Goal: Book appointment/travel/reservation: Book appointment/travel/reservation

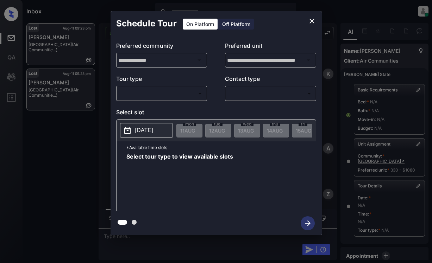
click at [180, 91] on body "Inbox Dominic Ceralde Online Set yourself offline Set yourself on break Profile…" at bounding box center [216, 131] width 432 height 263
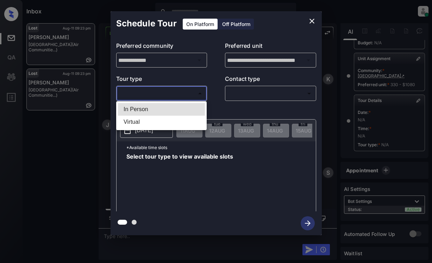
click at [179, 110] on li "In Person" at bounding box center [161, 109] width 87 height 13
type input "********"
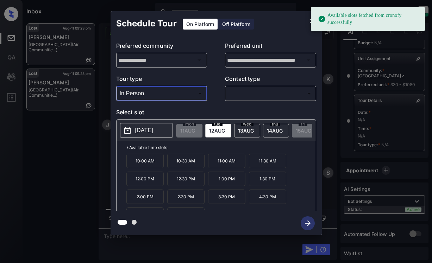
click at [151, 136] on button "[DATE]" at bounding box center [146, 130] width 53 height 15
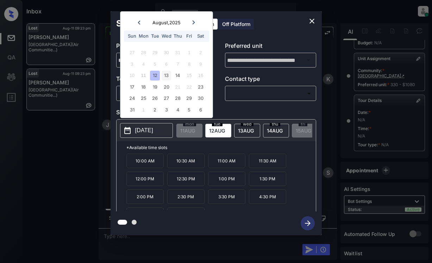
click at [171, 76] on div "13" at bounding box center [165, 75] width 9 height 9
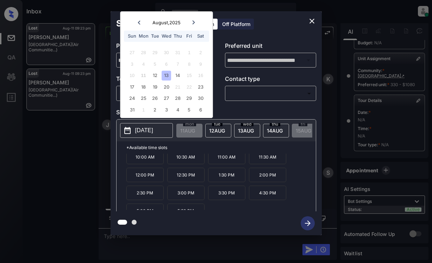
scroll to position [12, 0]
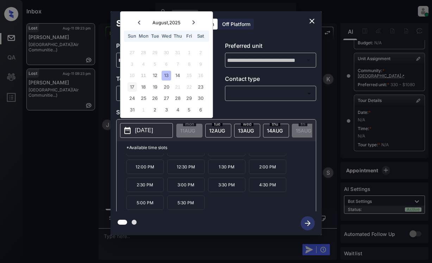
click at [131, 86] on div "17" at bounding box center [131, 86] width 9 height 9
click at [53, 156] on div "**********" at bounding box center [216, 123] width 432 height 247
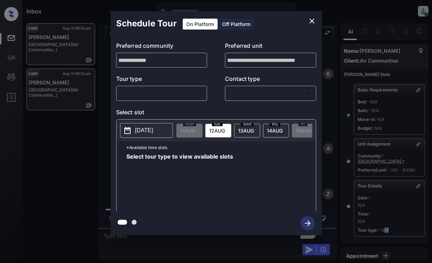
scroll to position [85, 0]
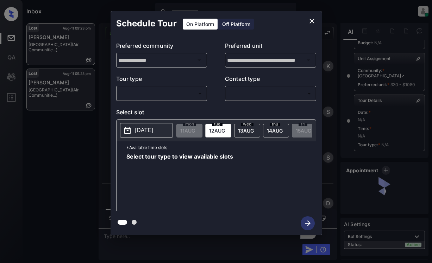
click at [179, 100] on div "​ ​" at bounding box center [161, 93] width 91 height 15
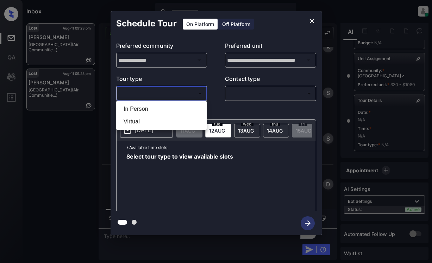
click at [183, 97] on body "Inbox Dominic Ceralde Online Set yourself offline Set yourself on break Profile…" at bounding box center [216, 131] width 432 height 263
click at [179, 112] on li "In Person" at bounding box center [161, 109] width 87 height 13
type input "********"
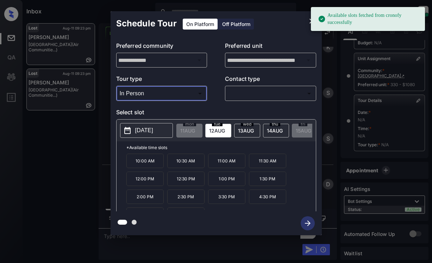
click at [152, 128] on p "2025-08-12" at bounding box center [144, 130] width 18 height 8
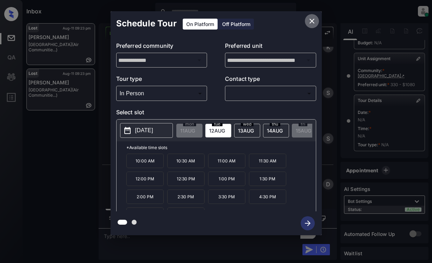
click at [309, 19] on icon "close" at bounding box center [311, 21] width 8 height 8
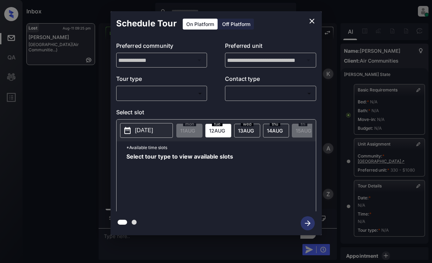
scroll to position [70, 0]
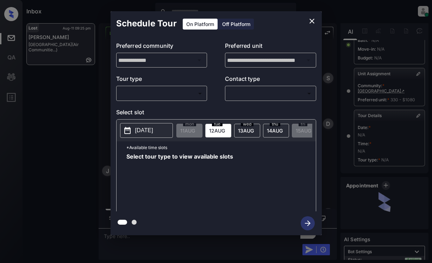
click at [179, 84] on p "Tour type" at bounding box center [161, 80] width 91 height 11
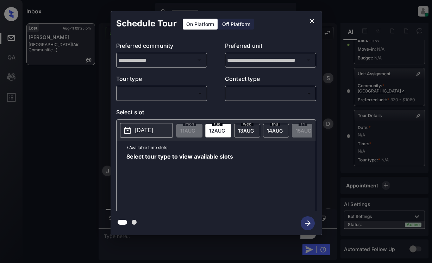
click at [182, 94] on body "Inbox Dominic Ceralde Online Set yourself offline Set yourself on break Profile…" at bounding box center [216, 131] width 432 height 263
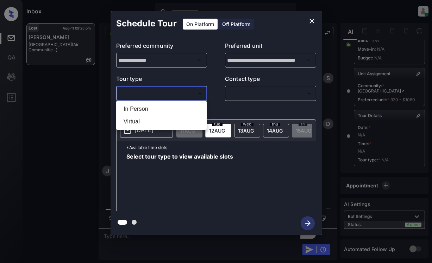
click at [187, 106] on li "In Person" at bounding box center [161, 109] width 87 height 13
type input "********"
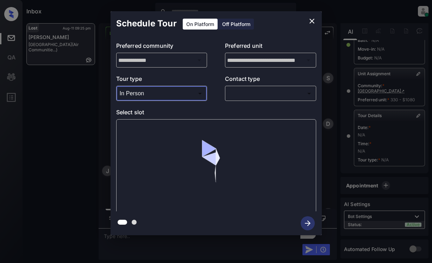
click at [245, 93] on body "Inbox Dominic Ceralde Online Set yourself offline Set yourself on break Profile…" at bounding box center [216, 131] width 432 height 263
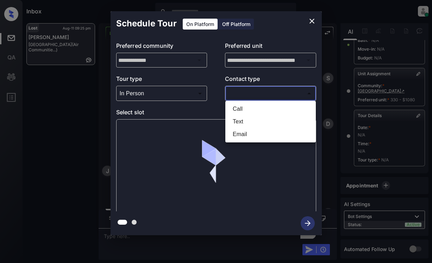
click at [248, 120] on li "Text" at bounding box center [270, 121] width 87 height 13
type input "****"
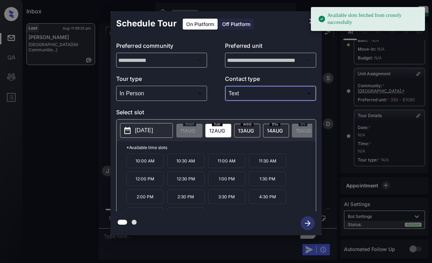
click at [150, 127] on p "[DATE]" at bounding box center [144, 130] width 18 height 8
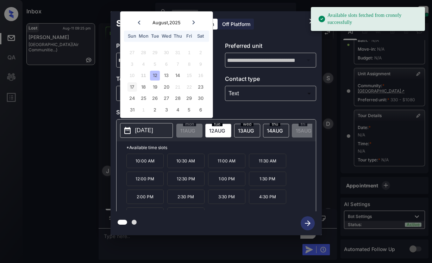
click at [129, 86] on div "17" at bounding box center [131, 86] width 9 height 9
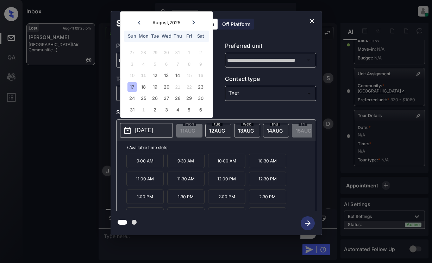
click at [228, 162] on p "10:00 AM" at bounding box center [226, 161] width 37 height 14
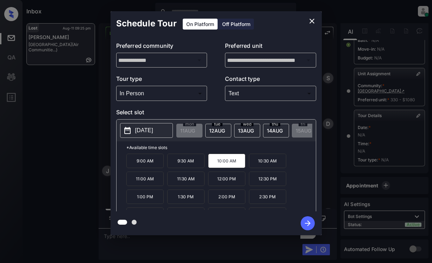
click at [305, 223] on icon "button" at bounding box center [308, 224] width 6 height 6
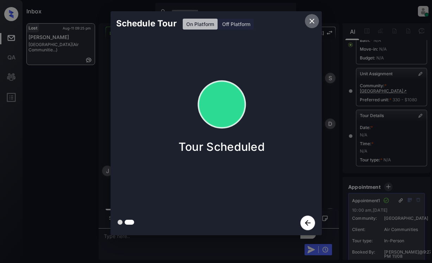
click at [311, 18] on icon "close" at bounding box center [311, 21] width 8 height 8
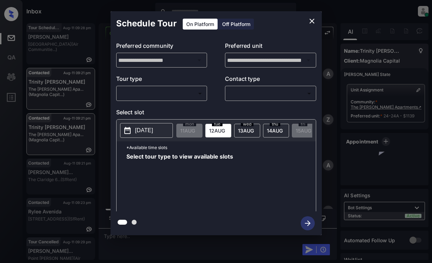
scroll to position [1115, 0]
click at [164, 91] on body "Inbox Dominic Ceralde Online Set yourself offline Set yourself on break Profile…" at bounding box center [216, 131] width 432 height 263
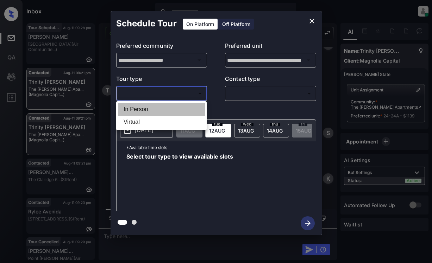
click at [165, 109] on li "In Person" at bounding box center [161, 109] width 87 height 13
type input "********"
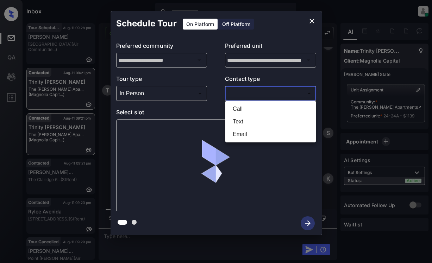
click at [256, 97] on body "Inbox Dominic Ceralde Online Set yourself offline Set yourself on break Profile…" at bounding box center [216, 131] width 432 height 263
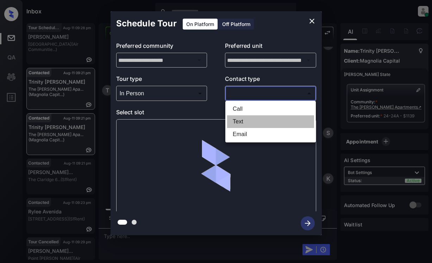
click at [248, 120] on li "Text" at bounding box center [270, 121] width 87 height 13
type input "****"
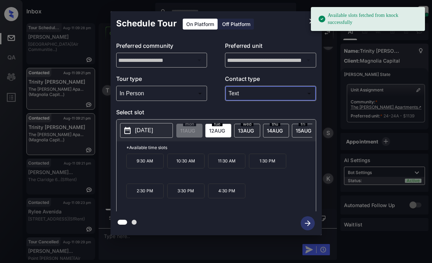
click at [153, 133] on p "[DATE]" at bounding box center [144, 130] width 18 height 8
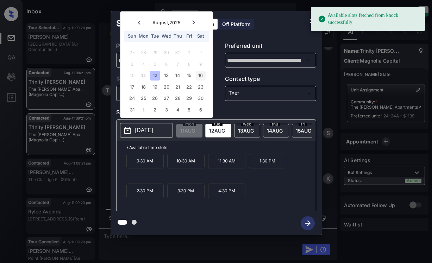
click at [197, 74] on div "16" at bounding box center [200, 75] width 9 height 9
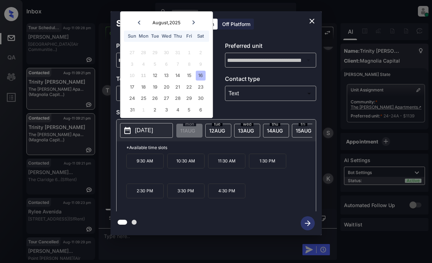
click at [157, 192] on p "2:30 PM" at bounding box center [144, 191] width 37 height 15
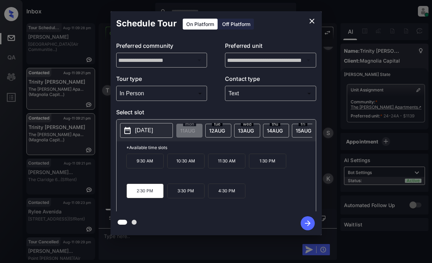
click at [306, 224] on icon "button" at bounding box center [307, 223] width 14 height 14
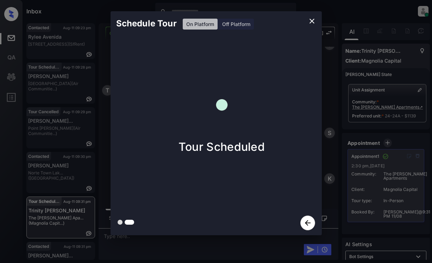
click at [367, 121] on div "Schedule Tour On Platform Off Platform Tour Scheduled" at bounding box center [216, 123] width 432 height 247
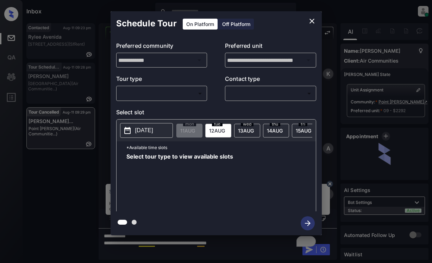
scroll to position [2432, 0]
click at [141, 94] on body "Inbox [PERSON_NAME] Online Set yourself offline Set yourself on break Profile S…" at bounding box center [216, 131] width 432 height 263
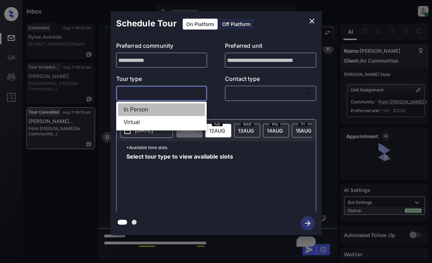
click at [161, 108] on li "In Person" at bounding box center [161, 109] width 87 height 13
type input "********"
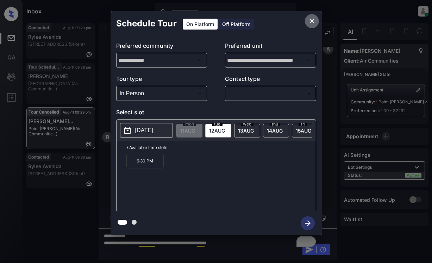
click at [312, 22] on icon "close" at bounding box center [311, 21] width 8 height 8
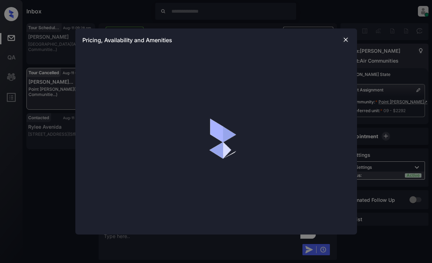
scroll to position [3993, 0]
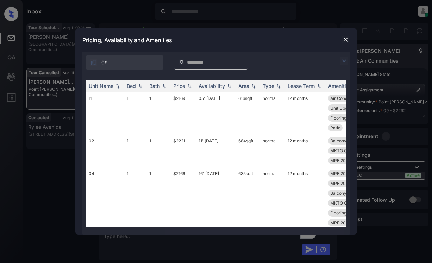
click at [348, 39] on img at bounding box center [345, 39] width 7 height 7
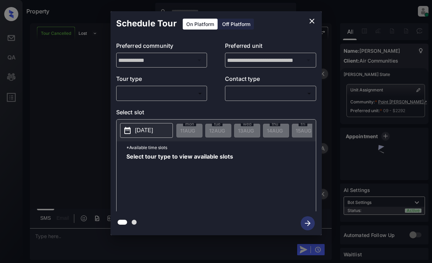
scroll to position [3536, 0]
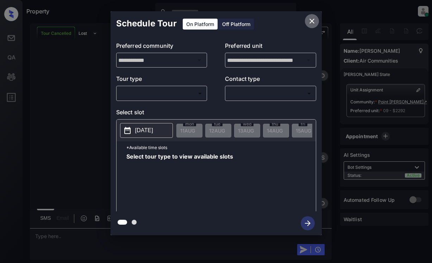
click at [309, 23] on icon "close" at bounding box center [311, 21] width 8 height 8
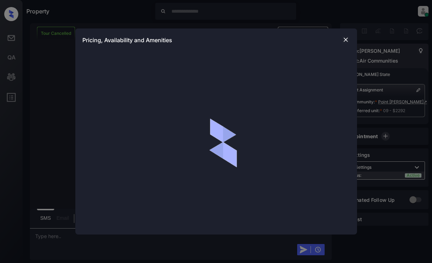
scroll to position [3712, 0]
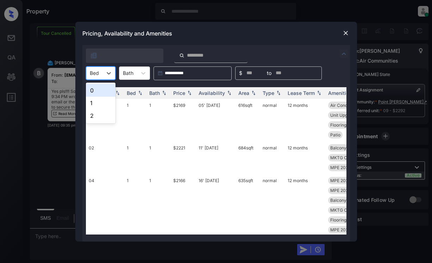
click at [99, 74] on div "Bed" at bounding box center [94, 73] width 16 height 10
click at [96, 114] on div "2" at bounding box center [101, 115] width 30 height 13
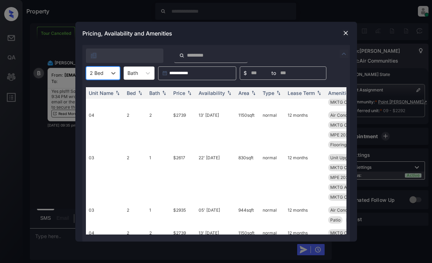
scroll to position [528, 0]
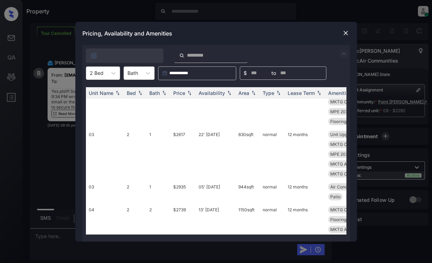
click at [346, 32] on img at bounding box center [345, 33] width 7 height 7
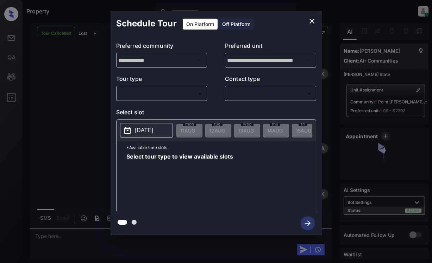
scroll to position [3747, 0]
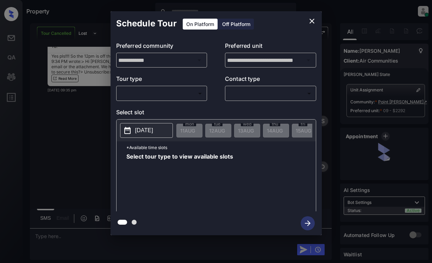
click at [182, 93] on body "Property [PERSON_NAME] Online Set yourself offline Set yourself on break Profil…" at bounding box center [216, 131] width 432 height 263
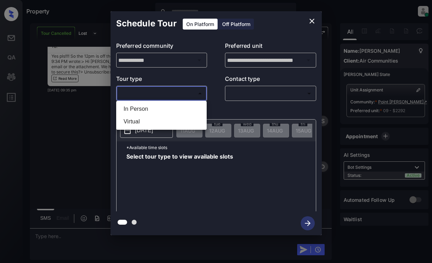
click at [181, 107] on li "In Person" at bounding box center [161, 109] width 87 height 13
type input "********"
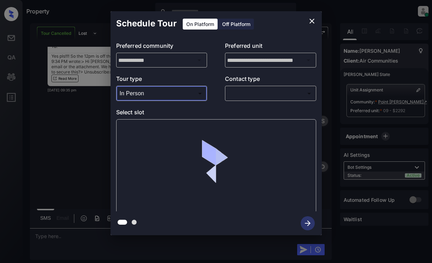
click at [252, 92] on body "Property Dominic Ceralde Online Set yourself offline Set yourself on break Prof…" at bounding box center [216, 131] width 432 height 263
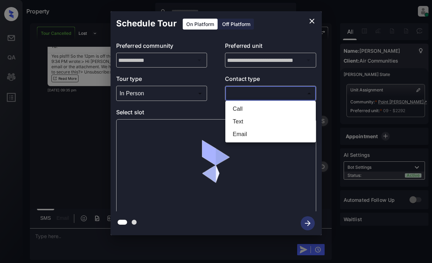
click at [246, 131] on li "Email" at bounding box center [270, 134] width 87 height 13
type input "*****"
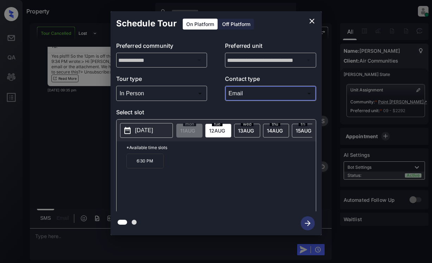
click at [313, 20] on icon "close" at bounding box center [311, 21] width 8 height 8
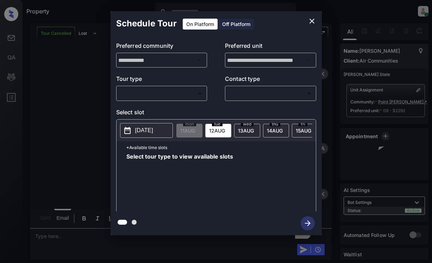
scroll to position [4075, 0]
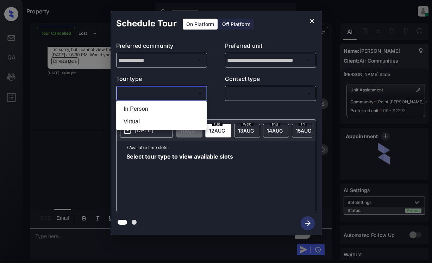
click at [178, 93] on body "Property [PERSON_NAME] Online Set yourself offline Set yourself on break Profil…" at bounding box center [216, 131] width 432 height 263
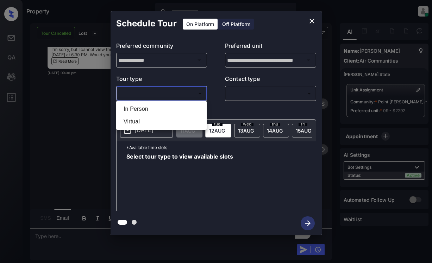
click at [174, 107] on li "In Person" at bounding box center [161, 109] width 87 height 13
type input "********"
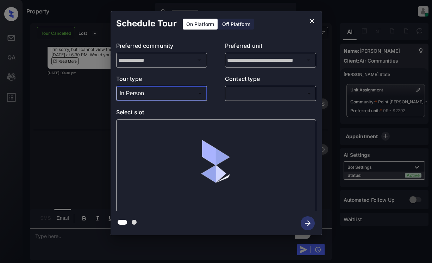
click at [278, 88] on body "Property [PERSON_NAME] Online Set yourself offline Set yourself on break Profil…" at bounding box center [216, 131] width 432 height 263
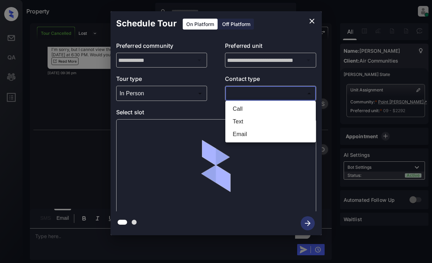
click at [273, 135] on li "Email" at bounding box center [270, 134] width 87 height 13
type input "*****"
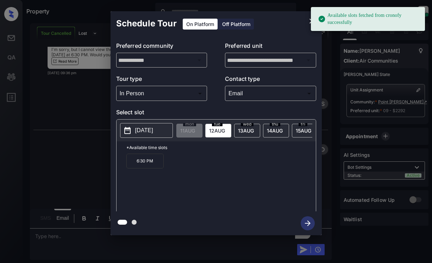
click at [195, 128] on span "[DATE]" at bounding box center [187, 131] width 15 height 6
click at [138, 159] on p "6:30 PM" at bounding box center [144, 161] width 37 height 15
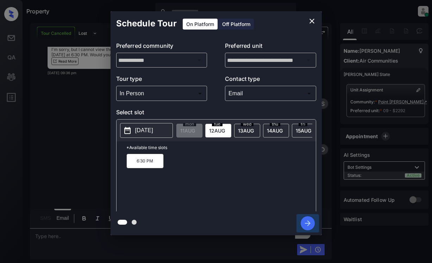
click at [306, 224] on icon "button" at bounding box center [308, 224] width 6 height 6
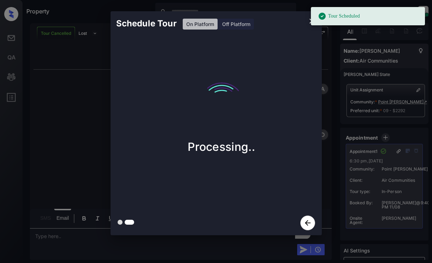
scroll to position [4384, 0]
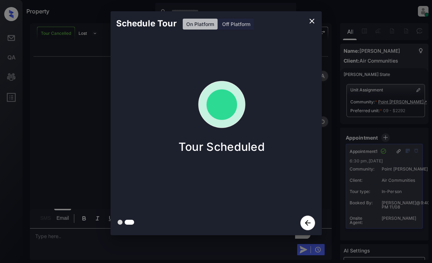
click at [76, 154] on div "Schedule Tour On Platform Off Platform Tour Scheduled" at bounding box center [216, 123] width 432 height 247
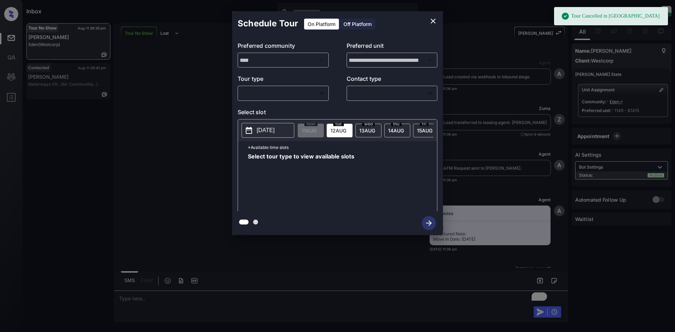
scroll to position [2840, 0]
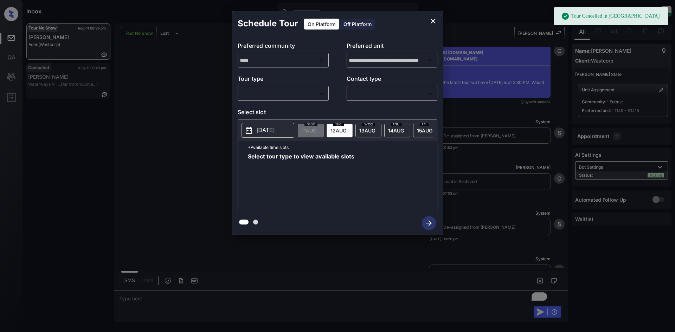
click at [313, 94] on body "Tour Cancelled in Knock Inbox [PERSON_NAME] Online Set yourself offline Set you…" at bounding box center [337, 166] width 675 height 332
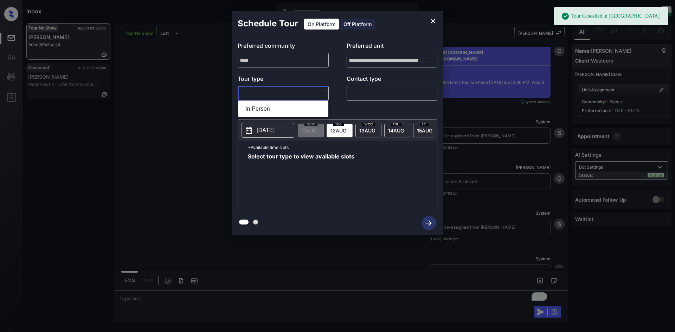
click at [305, 108] on li "In Person" at bounding box center [283, 109] width 87 height 13
type input "********"
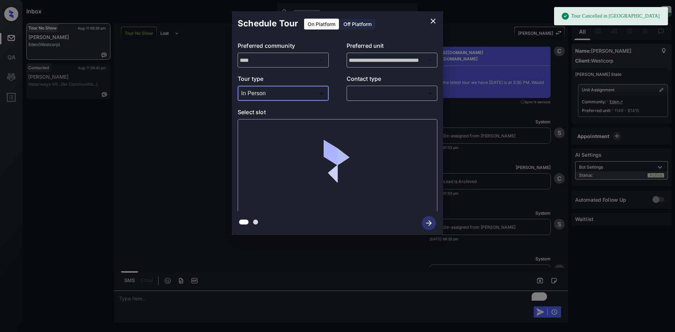
click at [385, 88] on body "Tour Cancelled in Knock Inbox [PERSON_NAME] Online Set yourself offline Set you…" at bounding box center [337, 166] width 675 height 332
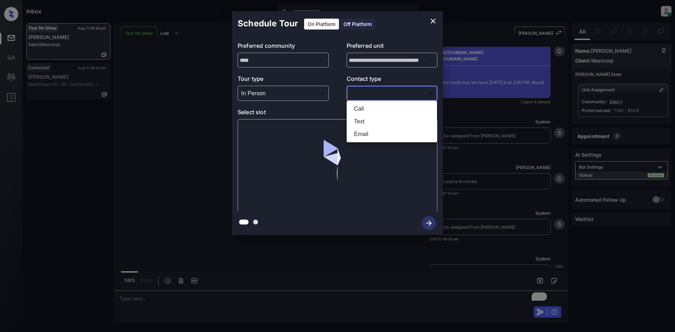
click at [377, 134] on li "Email" at bounding box center [392, 134] width 87 height 13
type input "*****"
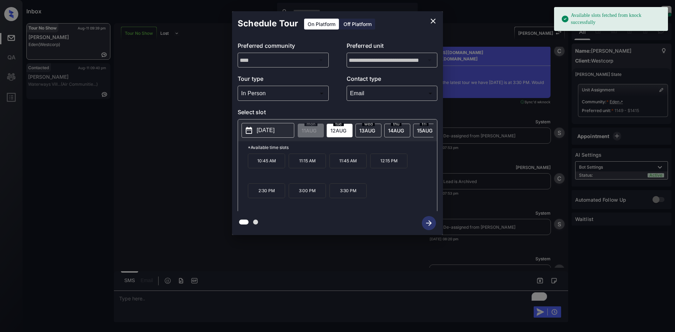
click at [347, 124] on div "[DATE]" at bounding box center [340, 131] width 26 height 14
click at [355, 194] on p "3:30 PM" at bounding box center [348, 191] width 37 height 15
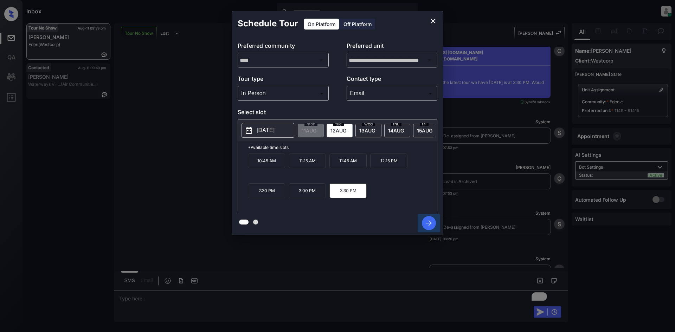
click at [431, 223] on icon "button" at bounding box center [429, 224] width 6 height 6
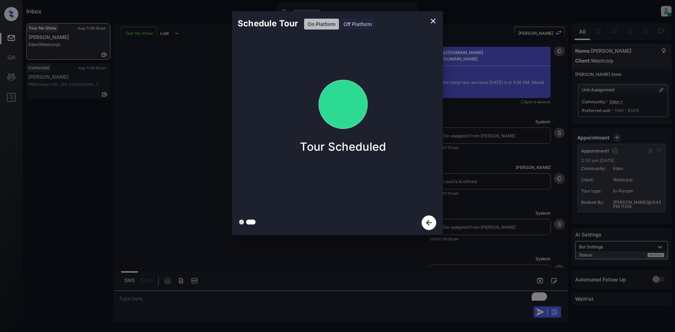
click at [518, 170] on div "Schedule Tour On Platform Off Platform Tour Scheduled" at bounding box center [337, 123] width 675 height 247
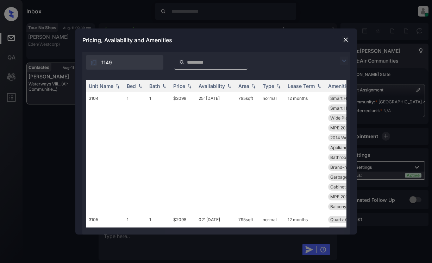
scroll to position [575, 0]
click at [342, 59] on img at bounding box center [343, 61] width 8 height 8
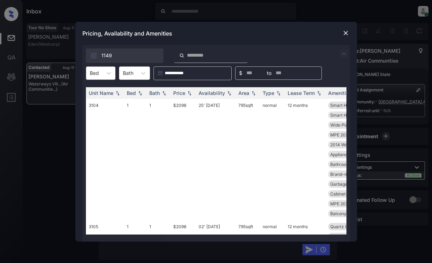
click at [102, 75] on div "Bed" at bounding box center [94, 73] width 16 height 10
click at [97, 91] on div "1" at bounding box center [101, 90] width 30 height 13
click at [181, 96] on th "Price" at bounding box center [182, 93] width 25 height 12
click at [186, 114] on td "$2098" at bounding box center [182, 159] width 25 height 121
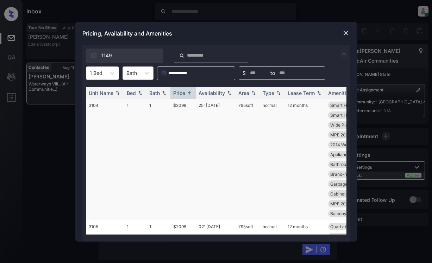
click at [186, 114] on td "$2098" at bounding box center [182, 159] width 25 height 121
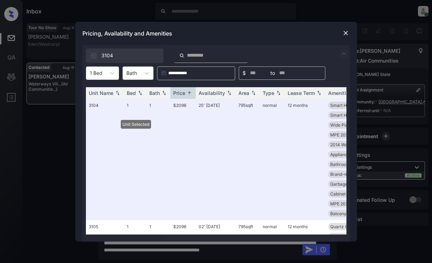
click at [343, 34] on img at bounding box center [345, 33] width 7 height 7
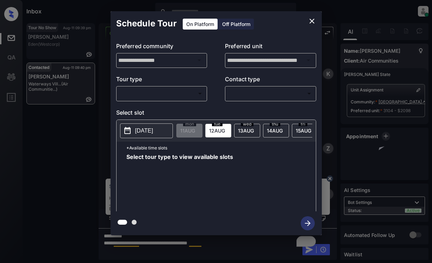
scroll to position [575, 0]
click at [156, 92] on body "Inbox Dominic Ceralde Online Set yourself offline Set yourself on break Profile…" at bounding box center [216, 131] width 432 height 263
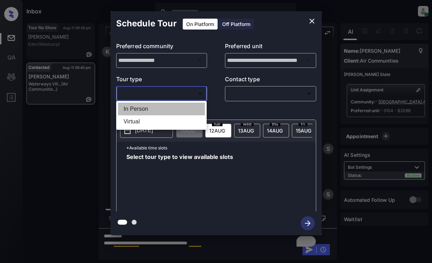
click at [153, 113] on li "In Person" at bounding box center [161, 109] width 87 height 13
type input "********"
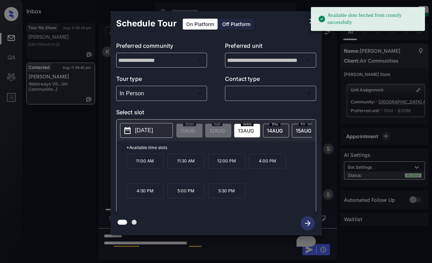
click at [148, 135] on p "[DATE]" at bounding box center [144, 130] width 18 height 8
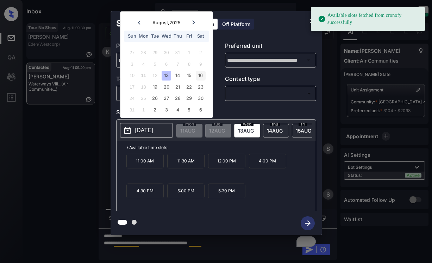
click at [199, 78] on div "16" at bounding box center [200, 75] width 9 height 9
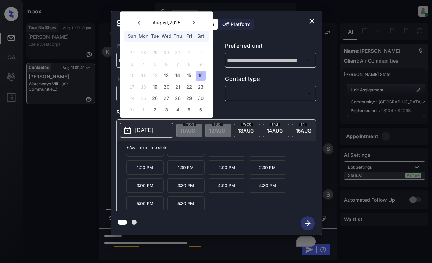
scroll to position [12, 0]
drag, startPoint x: 276, startPoint y: 30, endPoint x: 286, endPoint y: 25, distance: 11.4
click at [276, 30] on div "Schedule Tour On Platform Off Platform" at bounding box center [215, 23] width 211 height 25
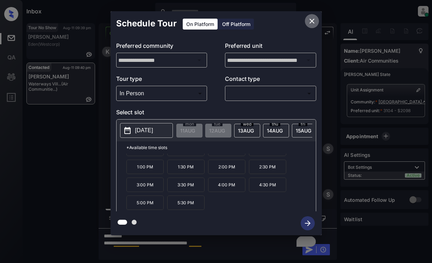
click at [316, 20] on button "close" at bounding box center [312, 21] width 14 height 14
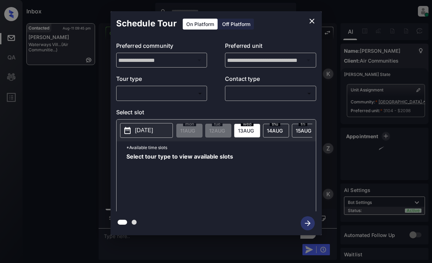
scroll to position [880, 0]
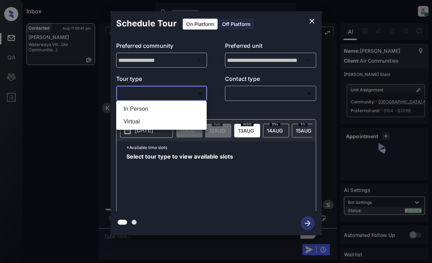
click at [160, 94] on body "Inbox [PERSON_NAME] Online Set yourself offline Set yourself on break Profile S…" at bounding box center [216, 131] width 432 height 263
click at [160, 109] on li "In Person" at bounding box center [161, 109] width 87 height 13
type input "********"
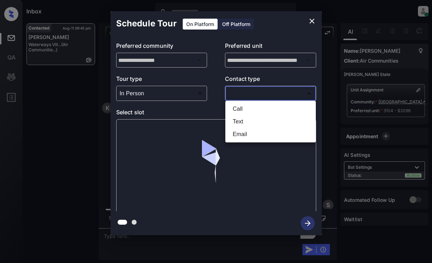
click at [260, 91] on body "Inbox [PERSON_NAME] Online Set yourself offline Set yourself on break Profile S…" at bounding box center [216, 131] width 432 height 263
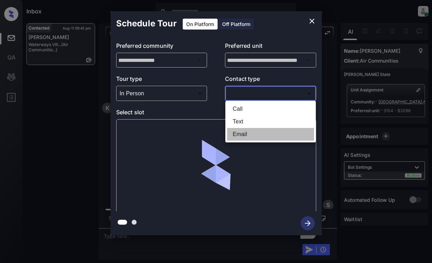
click at [253, 134] on li "Email" at bounding box center [270, 134] width 87 height 13
type input "*****"
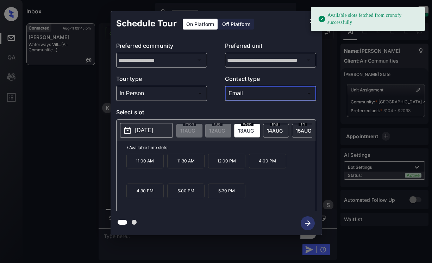
click at [153, 128] on p "2025-08-13" at bounding box center [144, 130] width 18 height 8
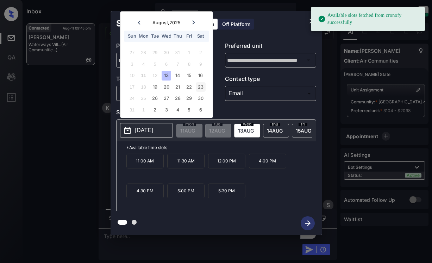
click at [201, 87] on div "23" at bounding box center [200, 86] width 9 height 9
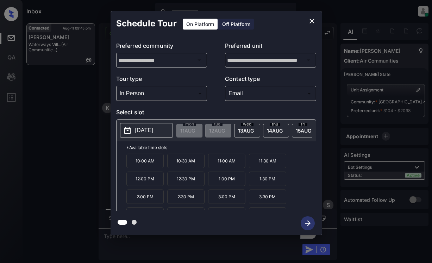
click at [231, 200] on p "3:00 PM" at bounding box center [226, 197] width 37 height 14
click at [309, 223] on icon "button" at bounding box center [308, 224] width 6 height 6
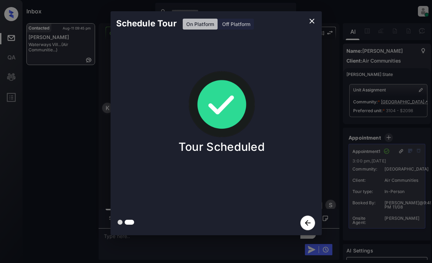
click at [64, 141] on div "Schedule Tour On Platform Off Platform Tour Scheduled" at bounding box center [216, 123] width 432 height 247
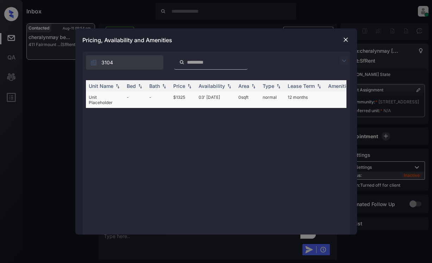
scroll to position [1382, 0]
click at [174, 102] on td "$1325" at bounding box center [182, 100] width 25 height 16
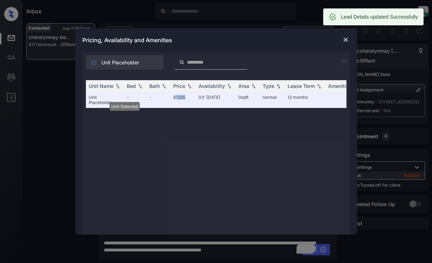
click at [348, 38] on img at bounding box center [345, 39] width 7 height 7
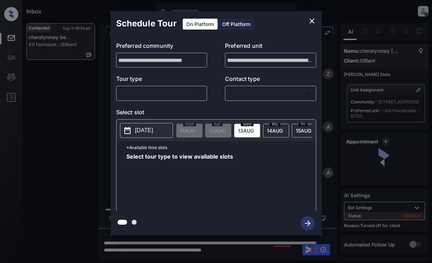
scroll to position [1241, 0]
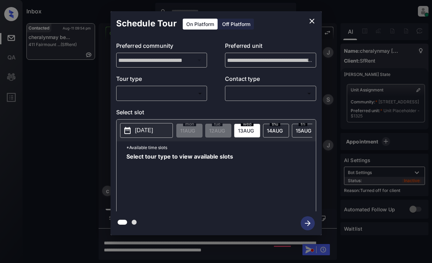
click at [236, 24] on div "Off Platform" at bounding box center [235, 24] width 35 height 11
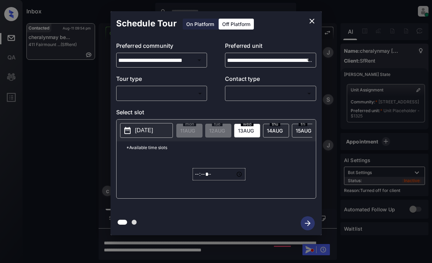
click at [196, 90] on body "Inbox Dominic Ceralde Online Set yourself offline Set yourself on break Profile…" at bounding box center [216, 131] width 432 height 263
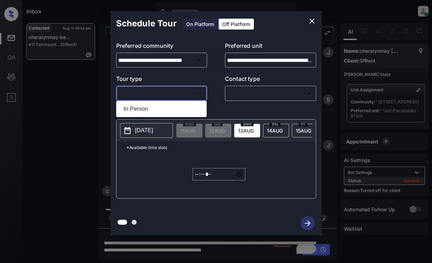
click at [314, 21] on div at bounding box center [216, 131] width 432 height 263
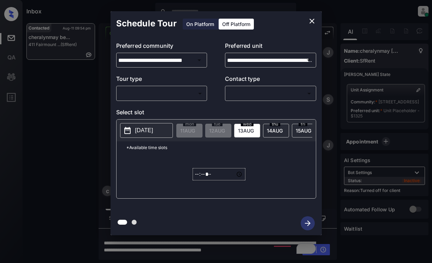
click at [370, 153] on div "**********" at bounding box center [216, 123] width 432 height 247
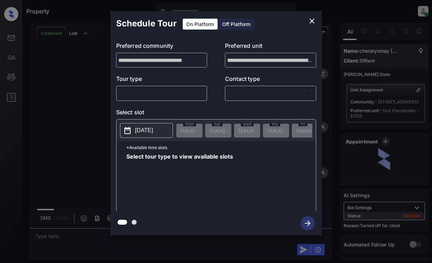
scroll to position [1430, 0]
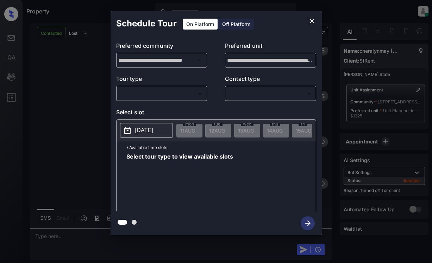
click at [228, 25] on div "Off Platform" at bounding box center [235, 24] width 35 height 11
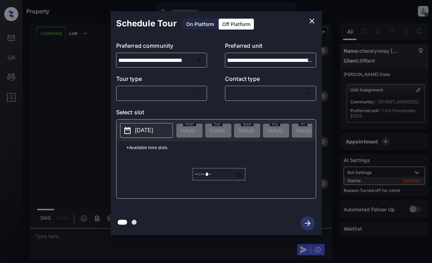
click at [188, 92] on body "Property [PERSON_NAME] Online Set yourself offline Set yourself on break Profil…" at bounding box center [216, 131] width 432 height 263
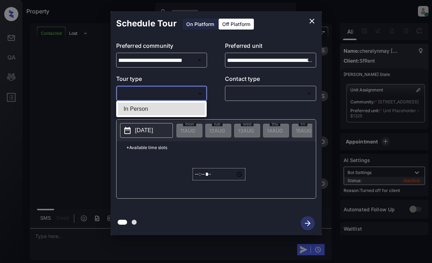
click at [186, 109] on li "In Person" at bounding box center [161, 109] width 87 height 13
type input "********"
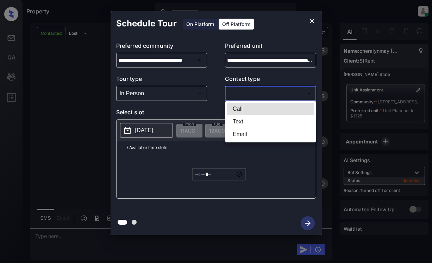
click at [270, 91] on body "Property [PERSON_NAME] Online Set yourself offline Set yourself on break Profil…" at bounding box center [216, 131] width 432 height 263
click at [266, 126] on li "Text" at bounding box center [270, 121] width 87 height 13
type input "****"
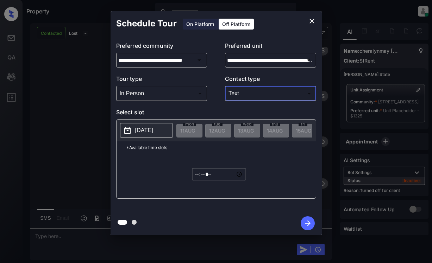
click at [153, 130] on p "2025-08-11" at bounding box center [144, 130] width 18 height 8
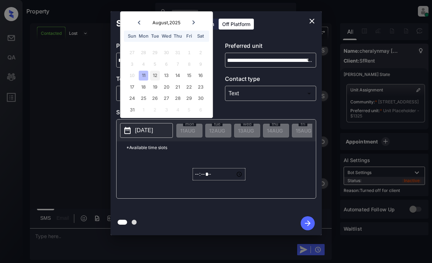
click at [154, 76] on div "12" at bounding box center [154, 75] width 9 height 9
click at [194, 177] on input "*****" at bounding box center [218, 174] width 53 height 12
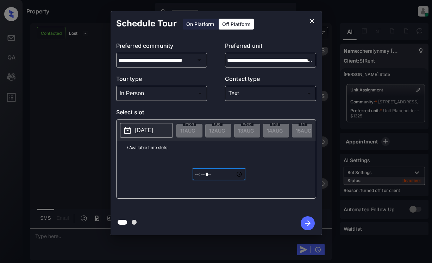
type input "*****"
click at [305, 222] on icon "button" at bounding box center [307, 223] width 14 height 14
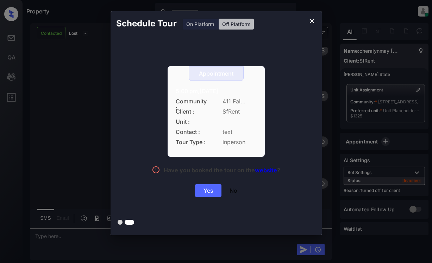
click at [210, 190] on div "Yes" at bounding box center [208, 190] width 26 height 13
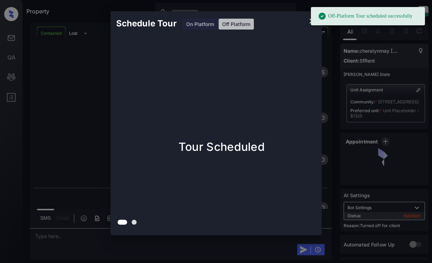
scroll to position [1475, 0]
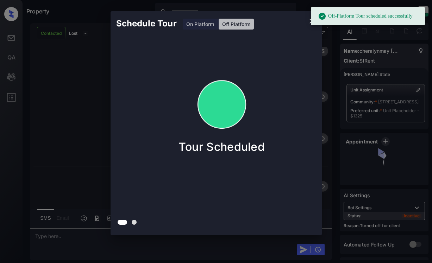
click at [83, 81] on div "Schedule Tour On Platform Off Platform Tour Scheduled" at bounding box center [216, 123] width 432 height 247
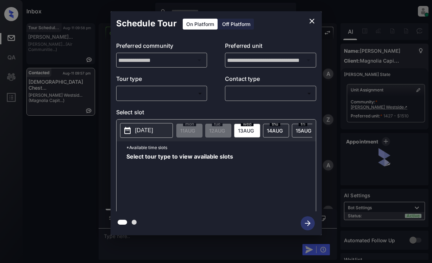
scroll to position [1212, 0]
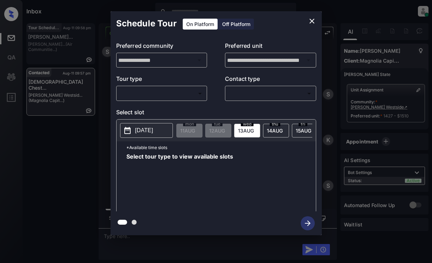
click at [174, 97] on body "Inbox [PERSON_NAME] Online Set yourself offline Set yourself on break Profile S…" at bounding box center [216, 131] width 432 height 263
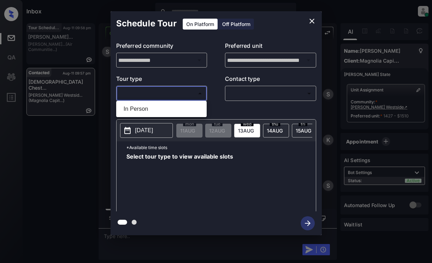
click at [182, 108] on li "In Person" at bounding box center [161, 109] width 87 height 13
type input "********"
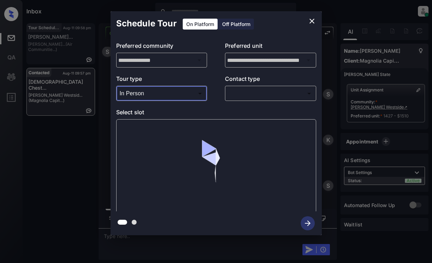
click at [260, 95] on body "Inbox [PERSON_NAME] Online Set yourself offline Set yourself on break Profile S…" at bounding box center [216, 131] width 432 height 263
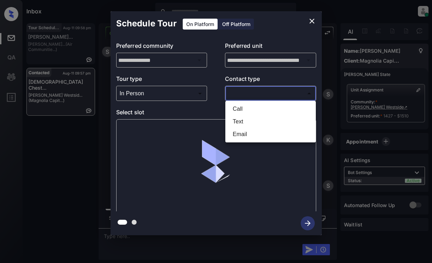
click at [264, 123] on li "Text" at bounding box center [270, 121] width 87 height 13
type input "****"
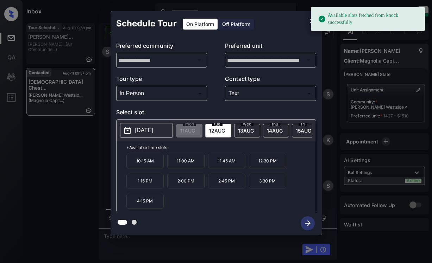
click at [140, 129] on p "[DATE]" at bounding box center [144, 130] width 18 height 8
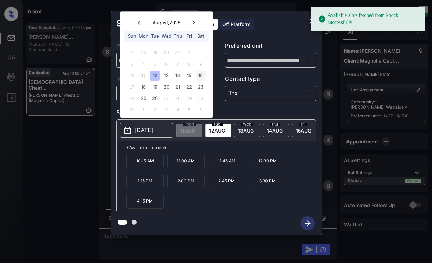
click at [200, 71] on div "16" at bounding box center [200, 75] width 9 height 9
click at [147, 164] on p "9:15 AM" at bounding box center [144, 161] width 37 height 15
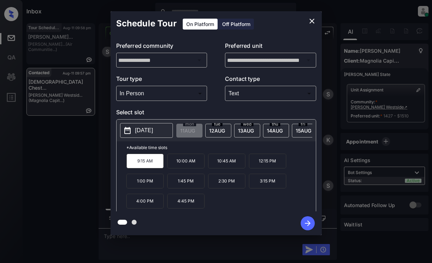
click at [306, 221] on icon "button" at bounding box center [307, 223] width 14 height 14
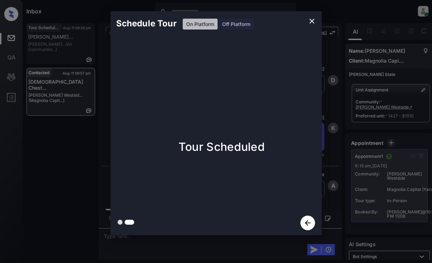
scroll to position [1408, 0]
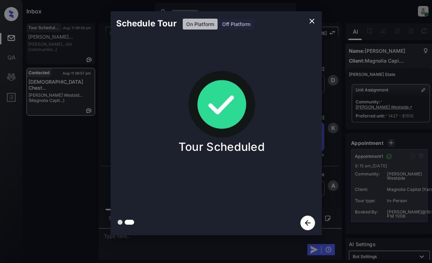
click at [75, 148] on div "Schedule Tour On Platform Off Platform Tour Scheduled" at bounding box center [216, 123] width 432 height 247
